Goal: Task Accomplishment & Management: Use online tool/utility

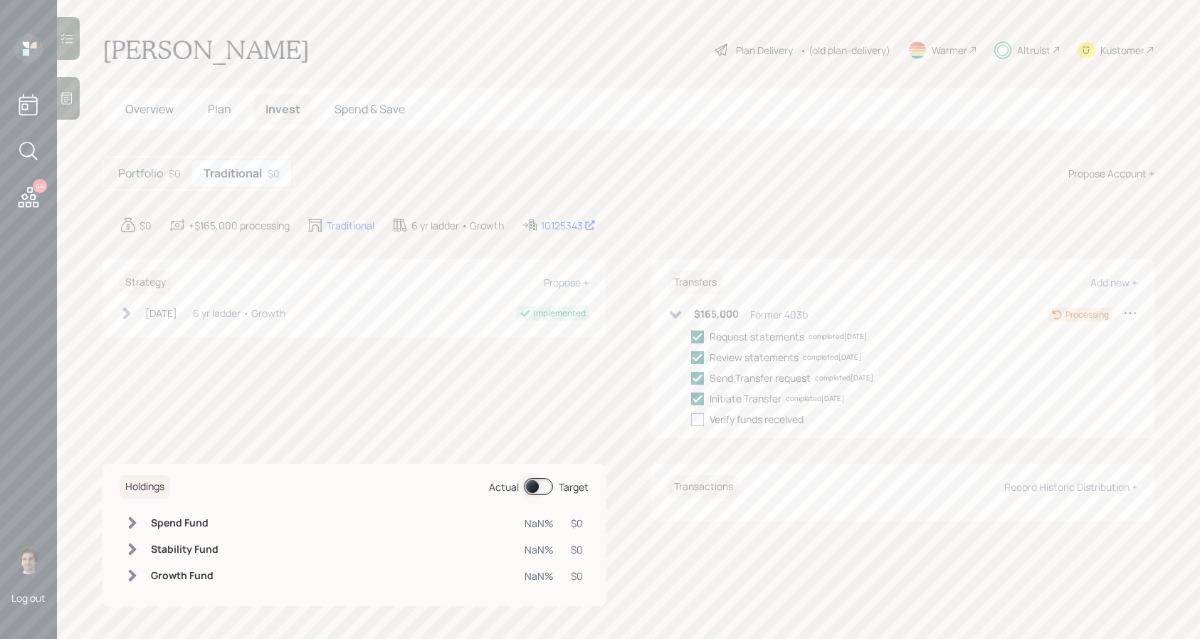
click at [33, 198] on icon at bounding box center [29, 197] width 26 height 26
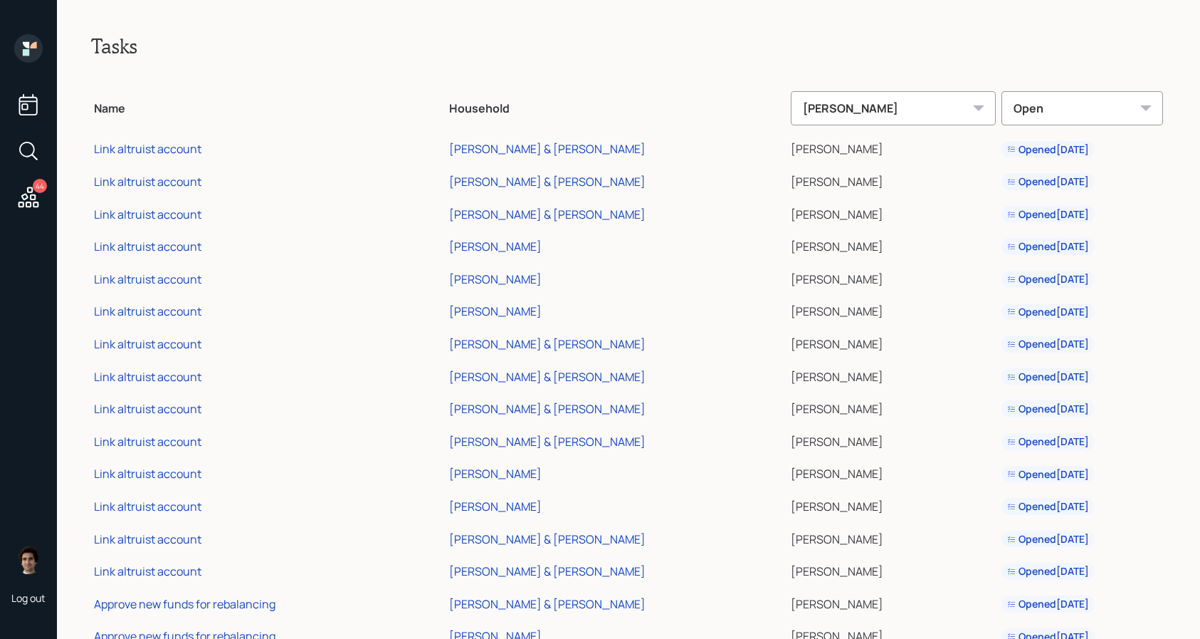
scroll to position [955, 0]
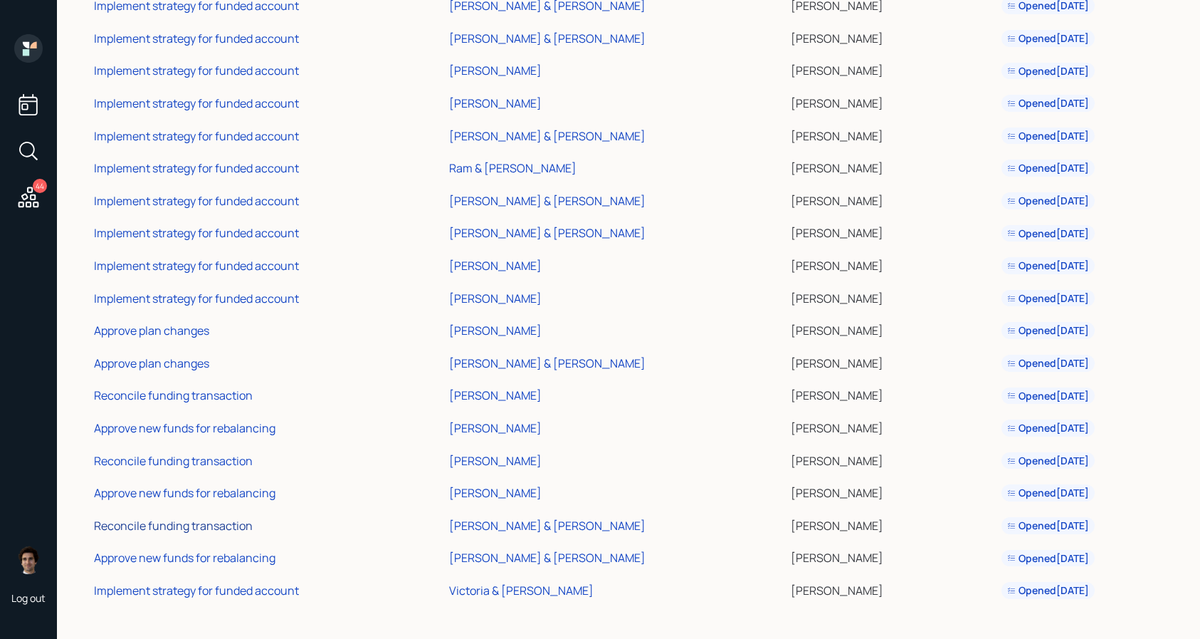
click at [199, 479] on div "Reconcile funding transaction" at bounding box center [173, 526] width 159 height 16
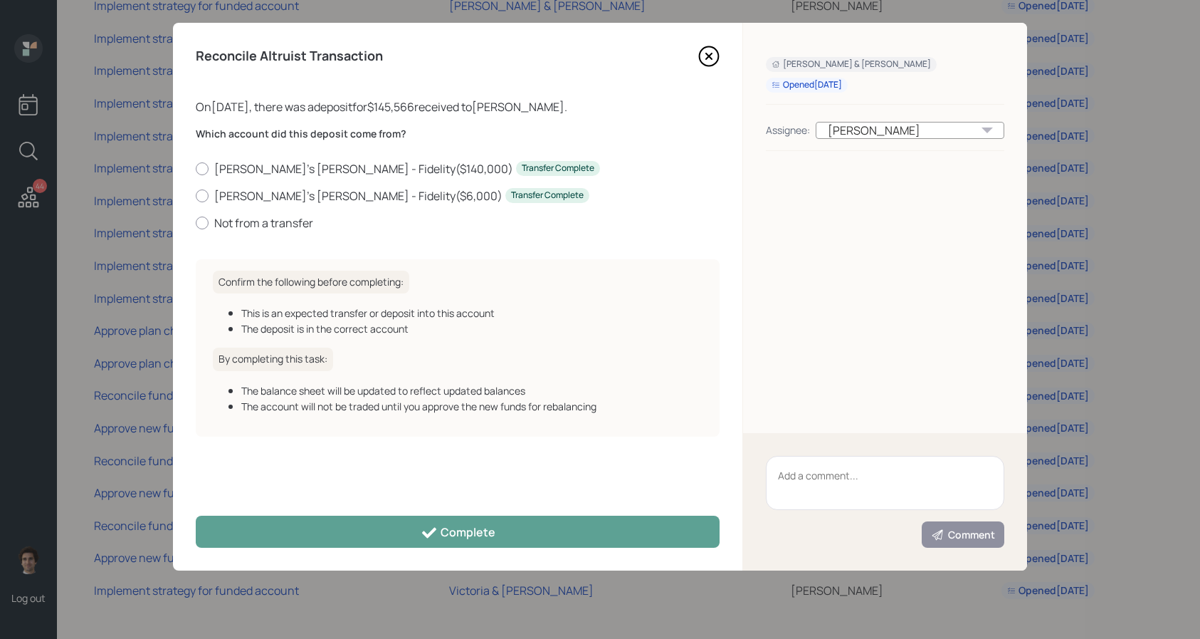
click at [253, 178] on div "[PERSON_NAME]'s [PERSON_NAME] - Fidelity ( $140,000 ) Transfer Complete [PERSON…" at bounding box center [458, 196] width 524 height 70
click at [253, 172] on label "[PERSON_NAME]'s [PERSON_NAME] - Fidelity ( $140,000 ) Transfer Complete" at bounding box center [458, 169] width 524 height 16
click at [196, 169] on input "[PERSON_NAME]'s [PERSON_NAME] - Fidelity ( $140,000 ) Transfer Complete" at bounding box center [195, 168] width 1 height 1
radio input "true"
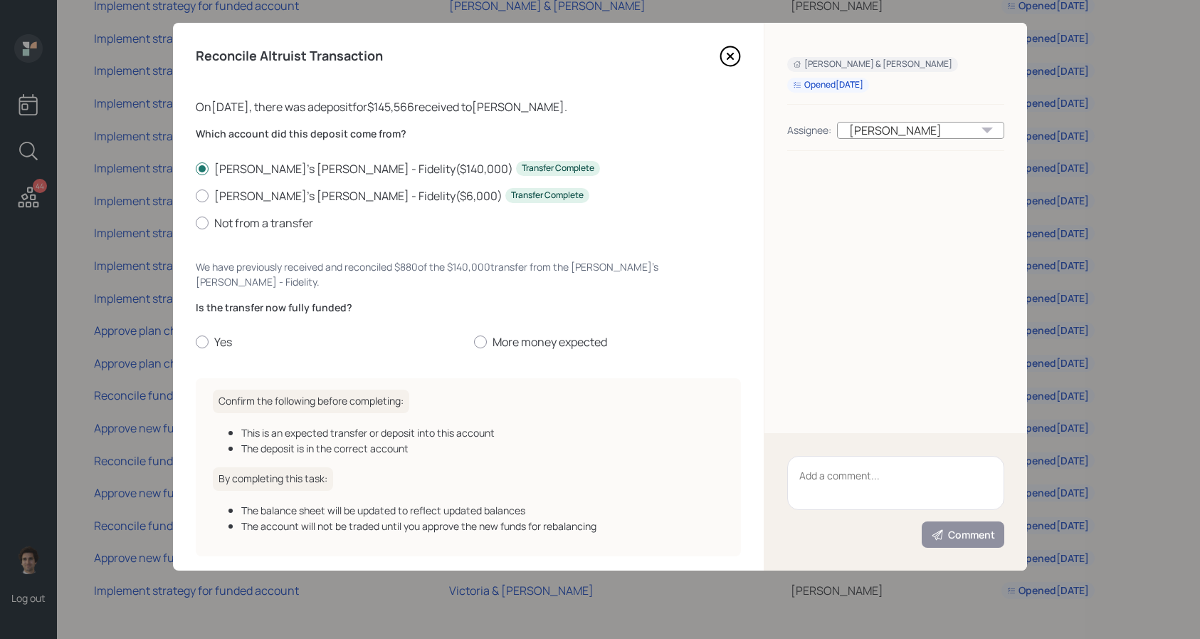
click at [200, 315] on div "Is the transfer now fully funded? Yes More money expected" at bounding box center [468, 325] width 545 height 50
click at [200, 334] on label "Yes" at bounding box center [329, 342] width 267 height 16
click at [196, 342] on input "Yes" at bounding box center [195, 342] width 1 height 1
radio input "true"
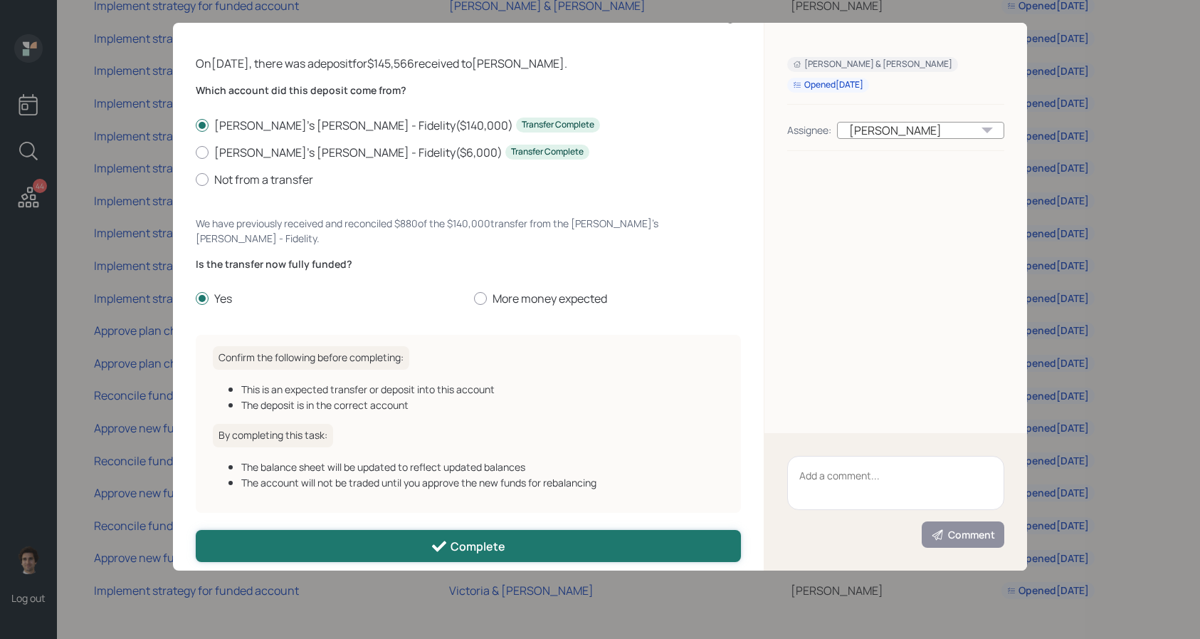
click at [515, 479] on button "Complete" at bounding box center [468, 546] width 545 height 32
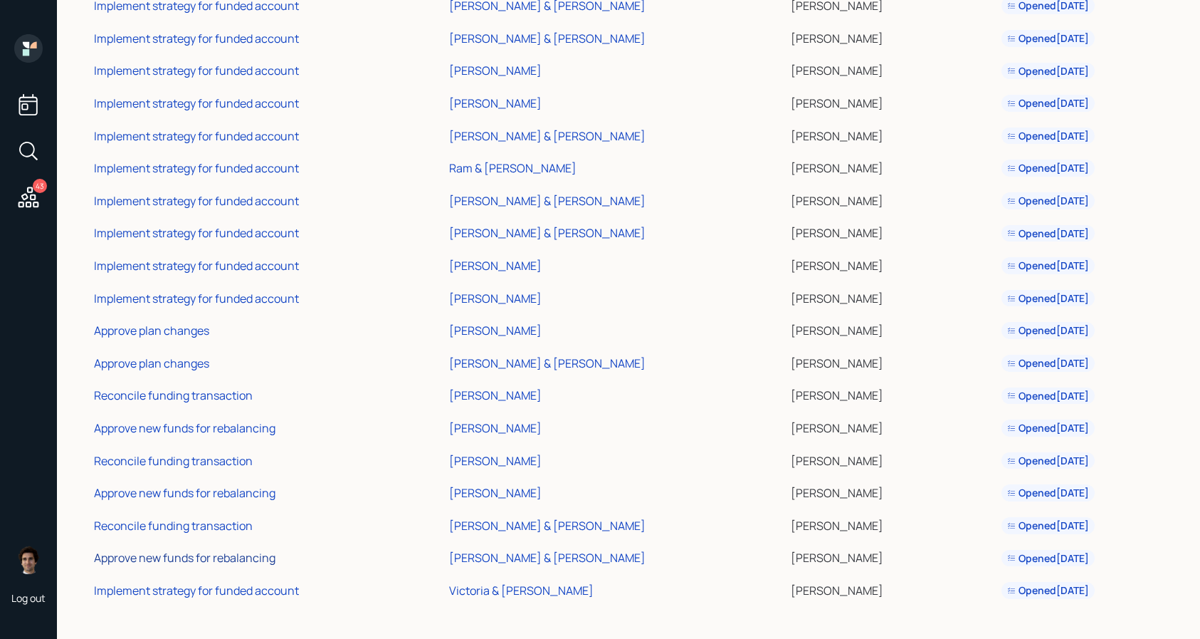
click at [206, 479] on div "Approve new funds for rebalancing" at bounding box center [185, 558] width 182 height 16
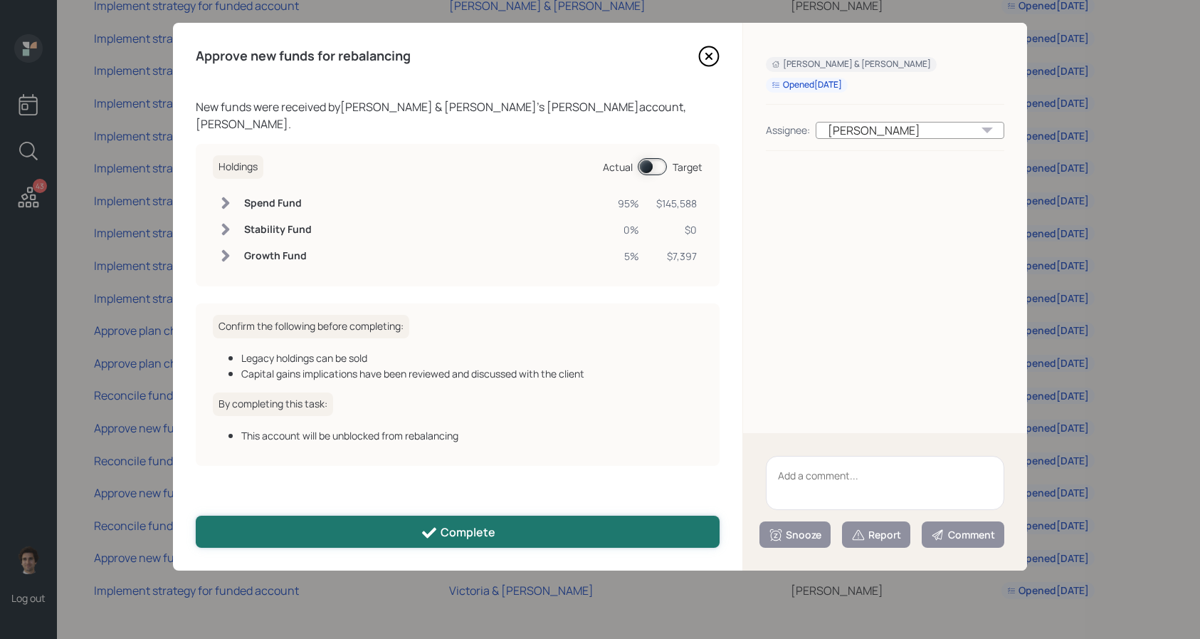
click at [520, 479] on button "Complete" at bounding box center [458, 531] width 524 height 32
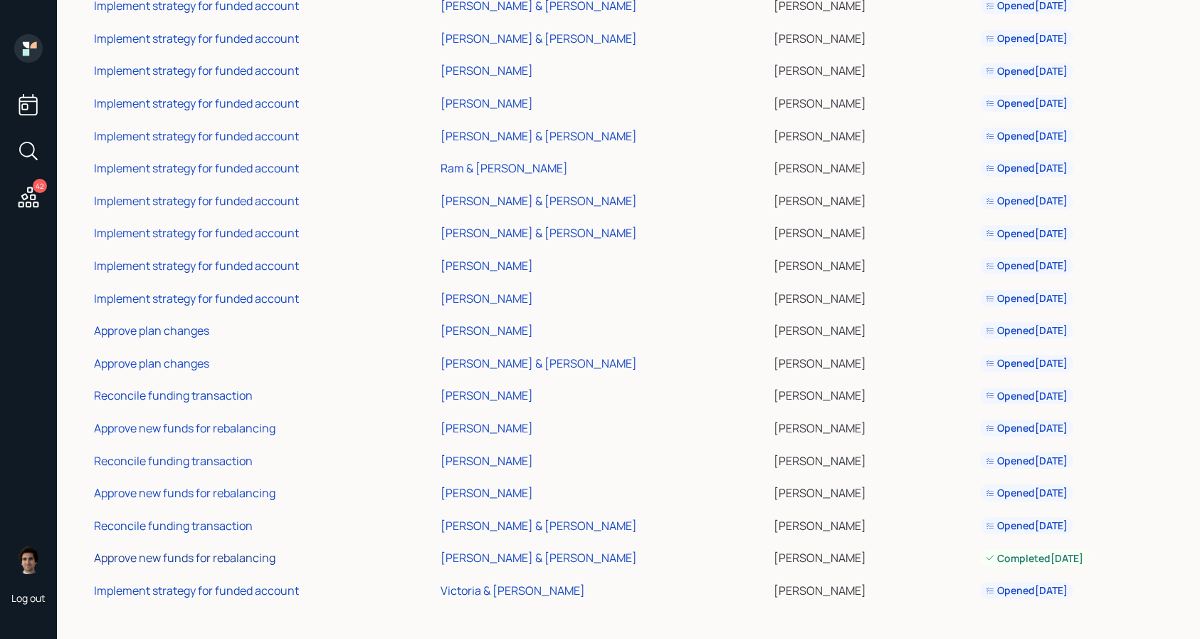
click at [253, 479] on div "Approve new funds for rebalancing" at bounding box center [185, 558] width 182 height 16
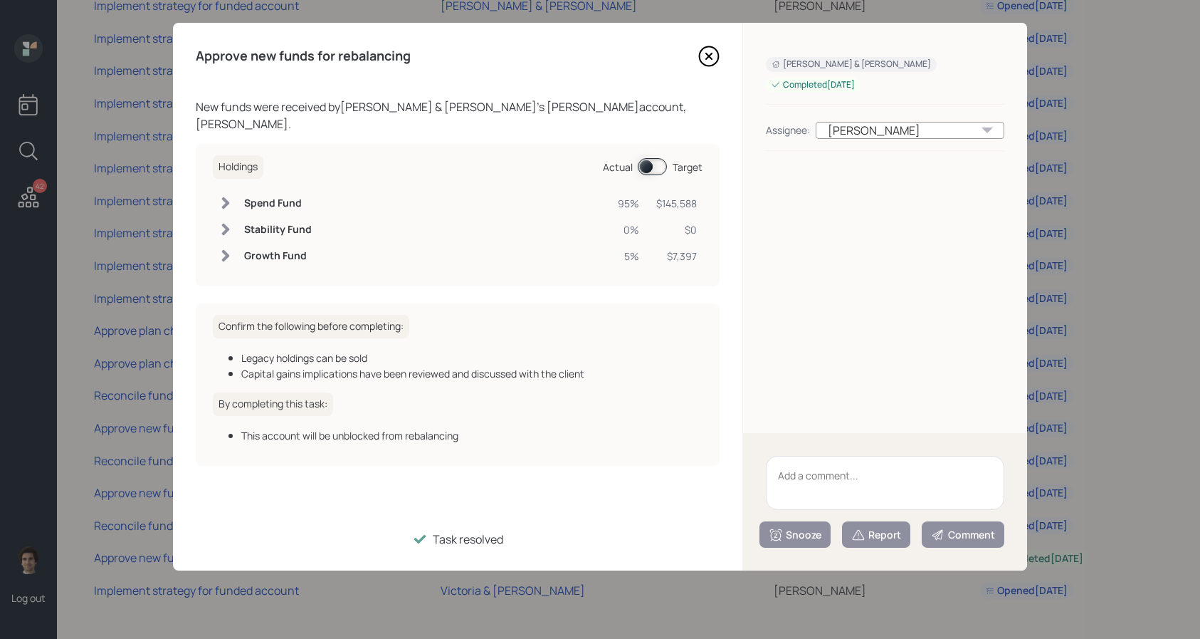
click at [649, 158] on span at bounding box center [652, 166] width 29 height 17
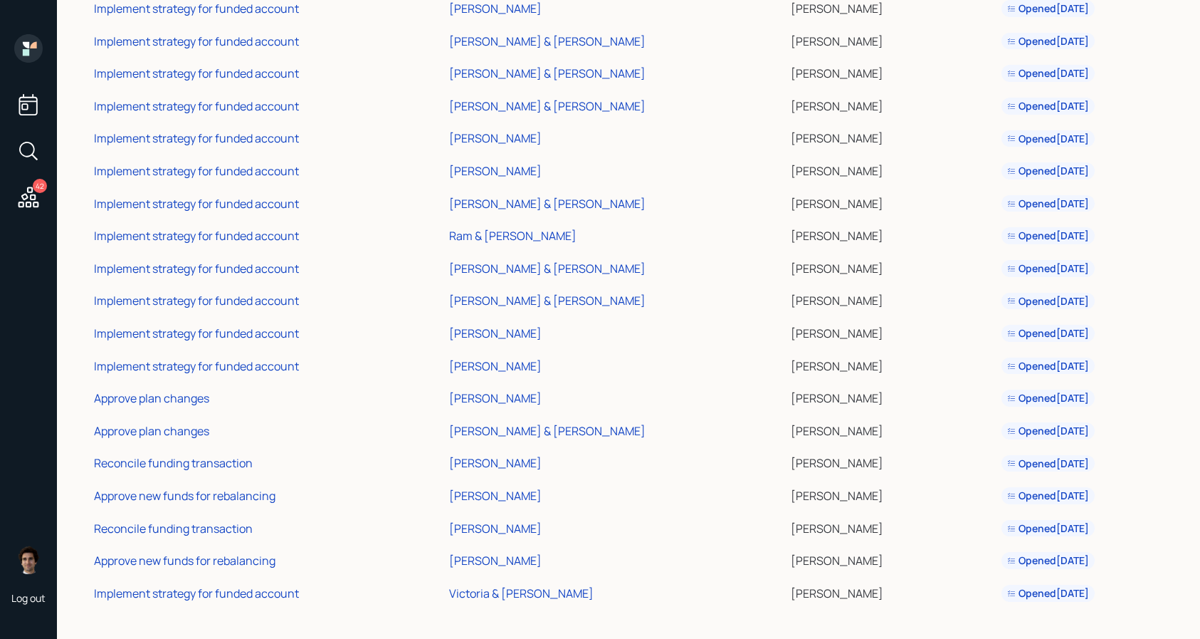
scroll to position [886, 0]
click at [109, 439] on td "Approve plan changes" at bounding box center [268, 429] width 355 height 33
click at [116, 428] on div "Approve plan changes" at bounding box center [151, 432] width 115 height 16
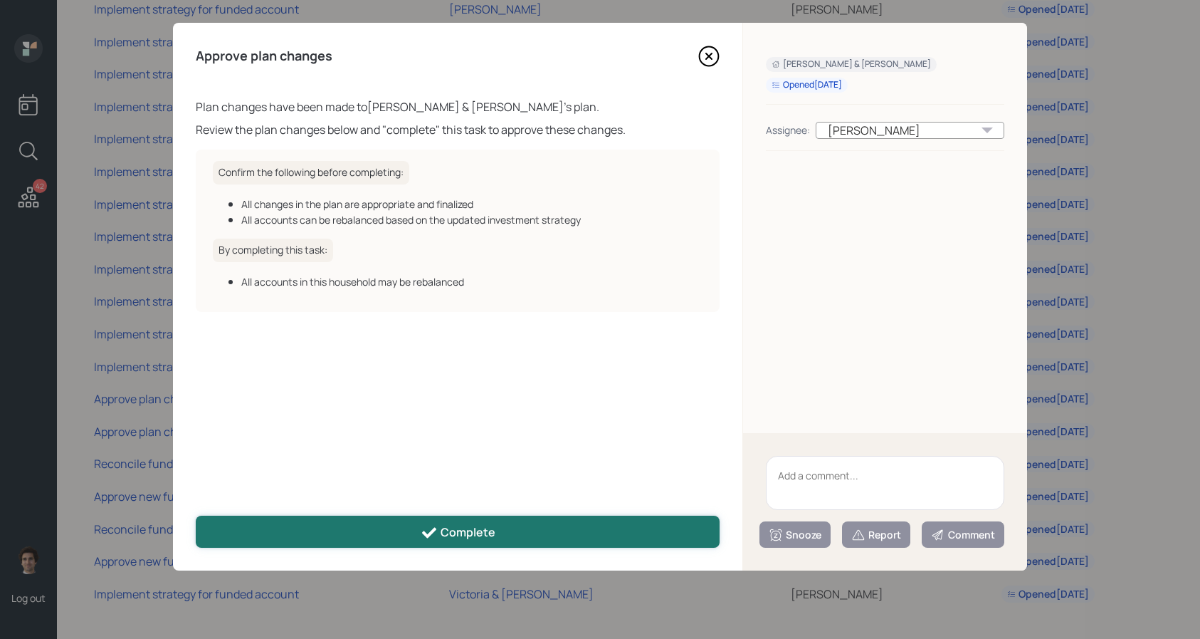
click at [488, 522] on button "Complete" at bounding box center [458, 531] width 524 height 32
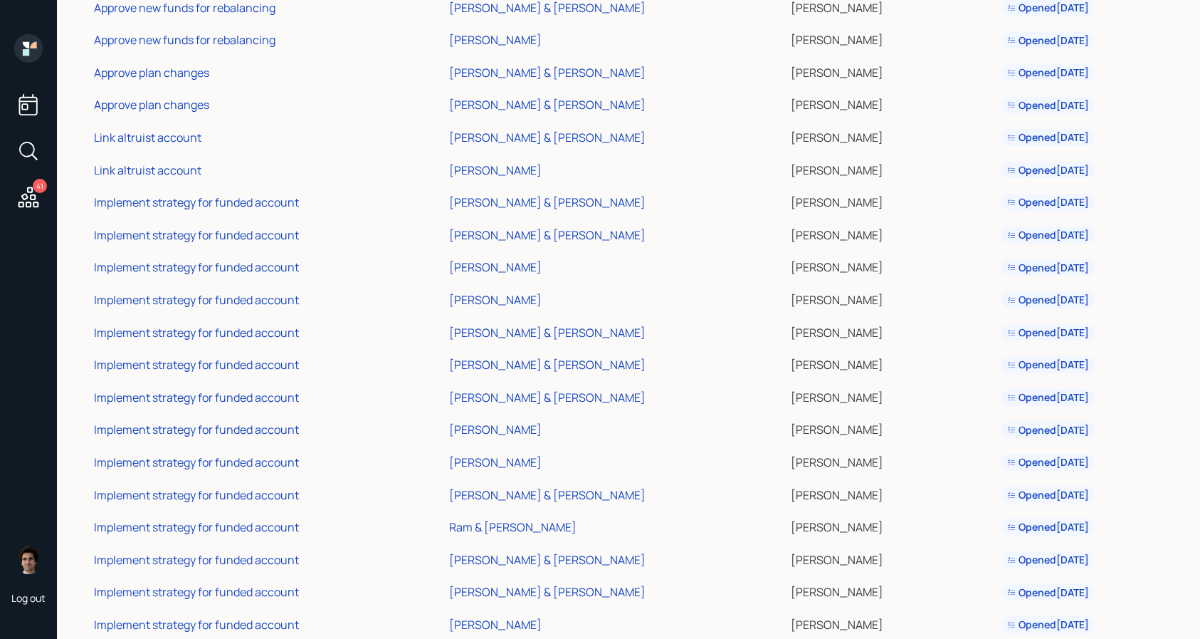
scroll to position [890, 0]
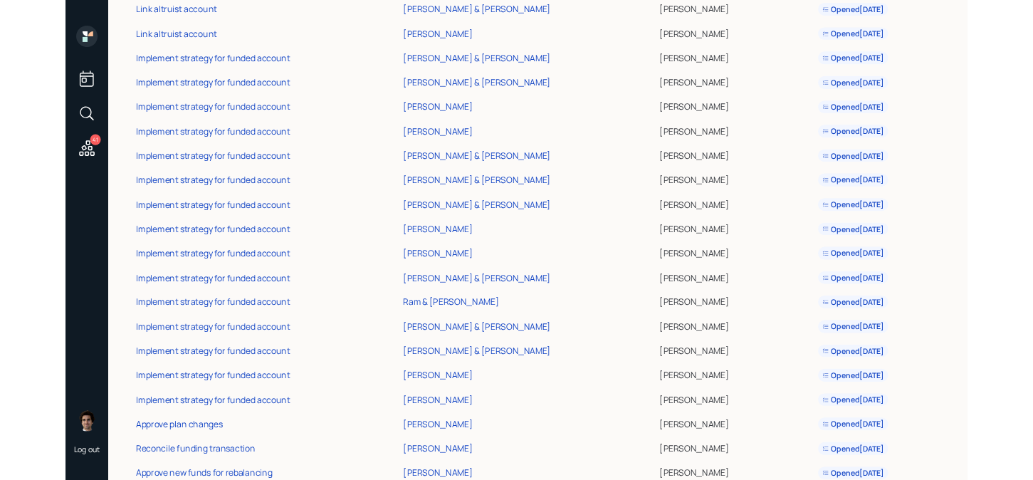
scroll to position [857, 0]
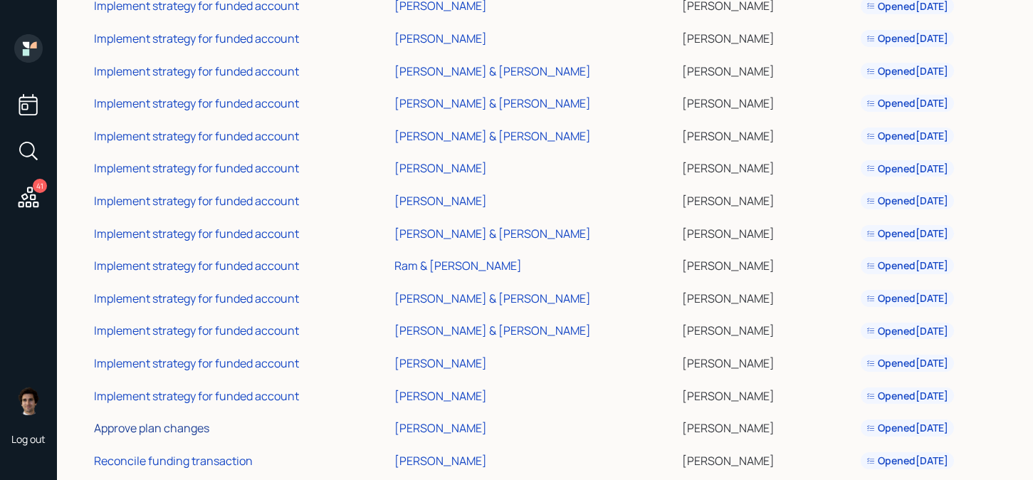
click at [182, 424] on div "Approve plan changes" at bounding box center [151, 428] width 115 height 16
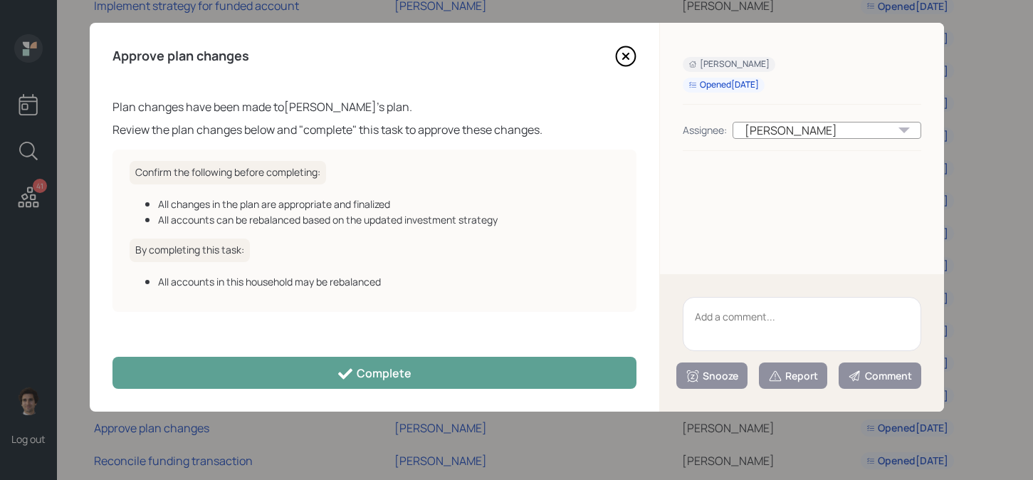
click at [763, 305] on textarea at bounding box center [802, 324] width 239 height 54
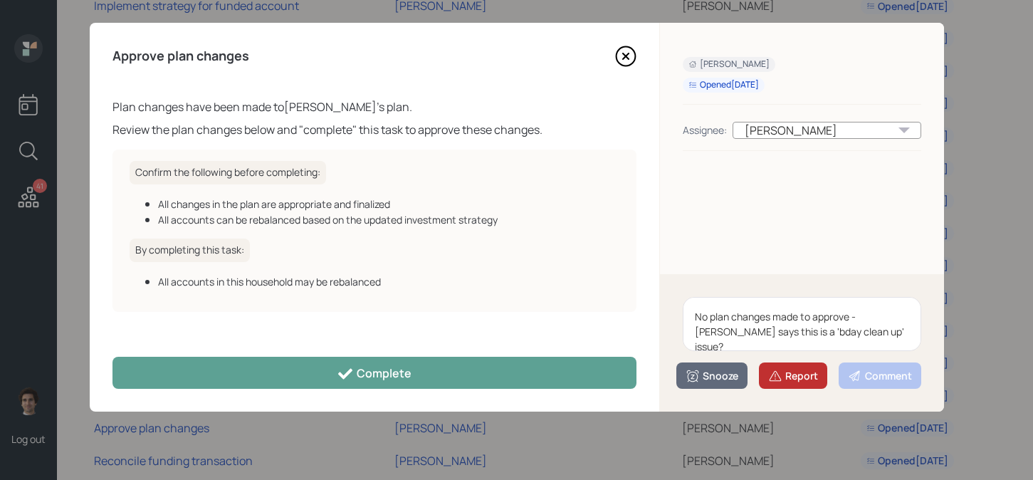
type textarea "No plan changes made to approve - Gordo says this is a 'bday clean up' issue?"
click at [818, 362] on button "Report" at bounding box center [793, 375] width 68 height 26
